Goal: Find specific page/section: Find specific page/section

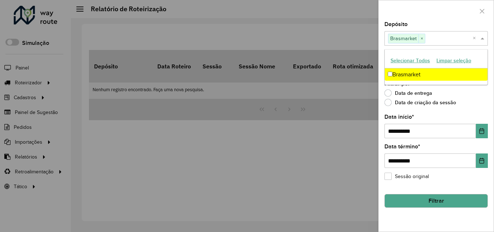
click at [403, 146] on label "Data término *" at bounding box center [402, 146] width 36 height 9
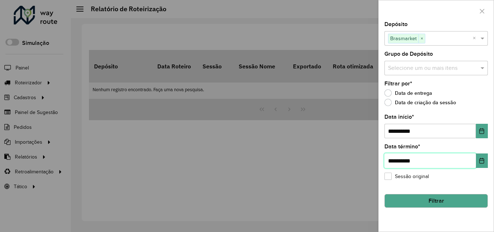
type input "**********"
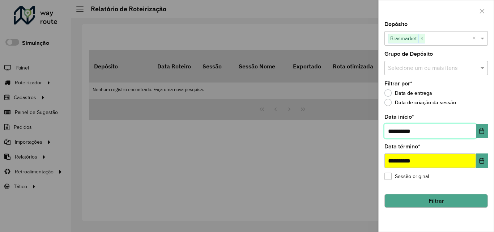
type input "**********"
